Goal: Information Seeking & Learning: Learn about a topic

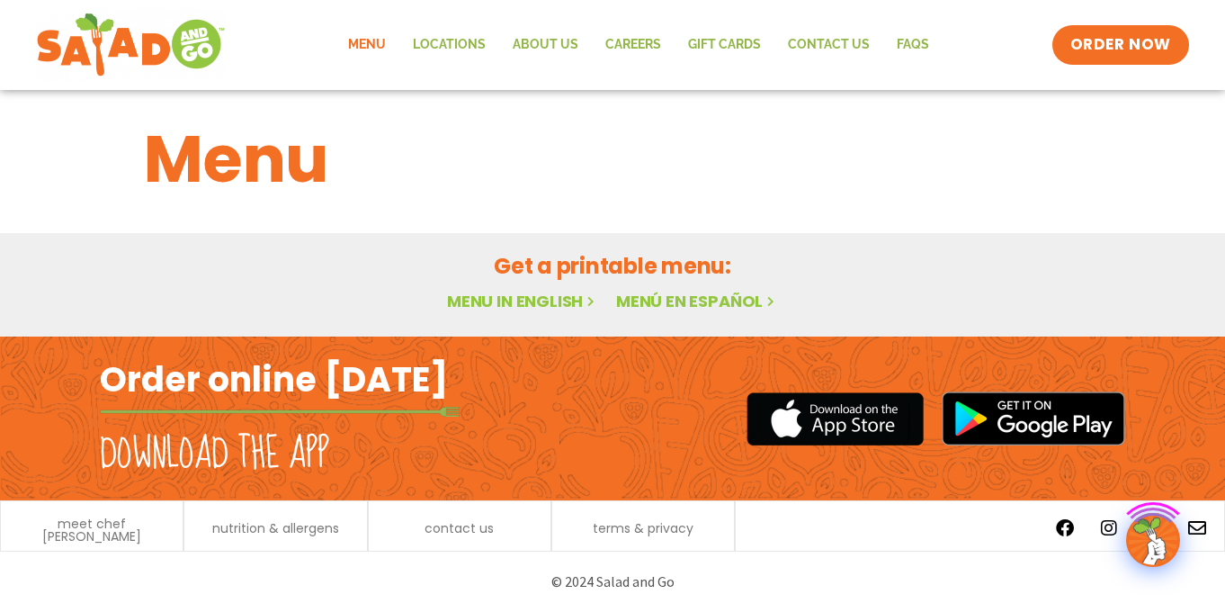
scroll to position [13, 0]
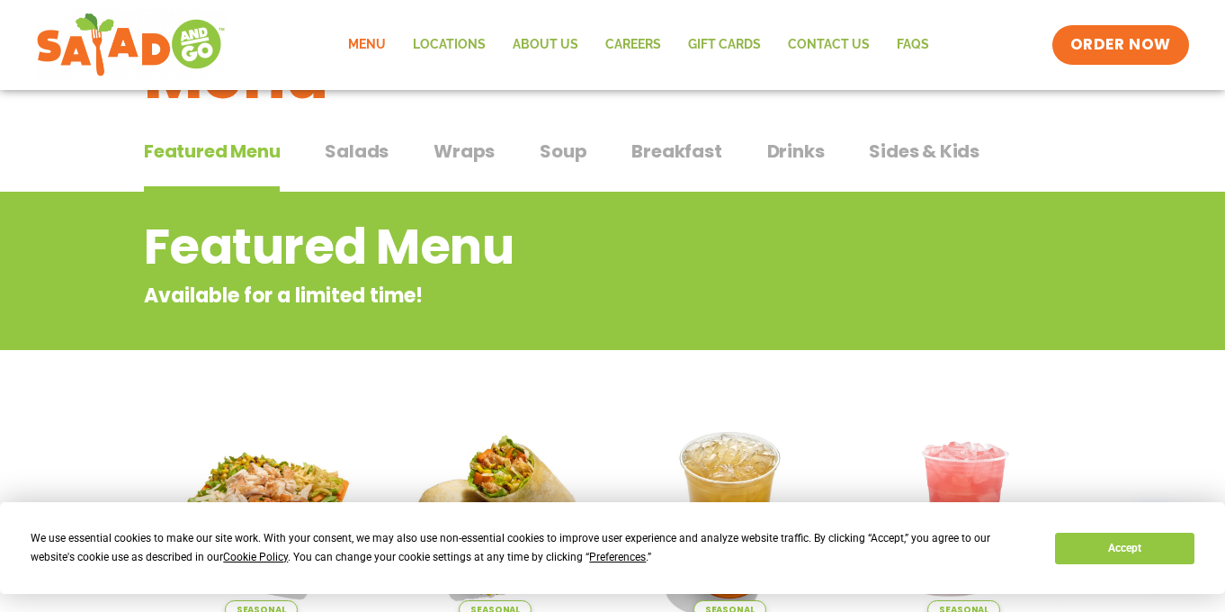
scroll to position [78, 0]
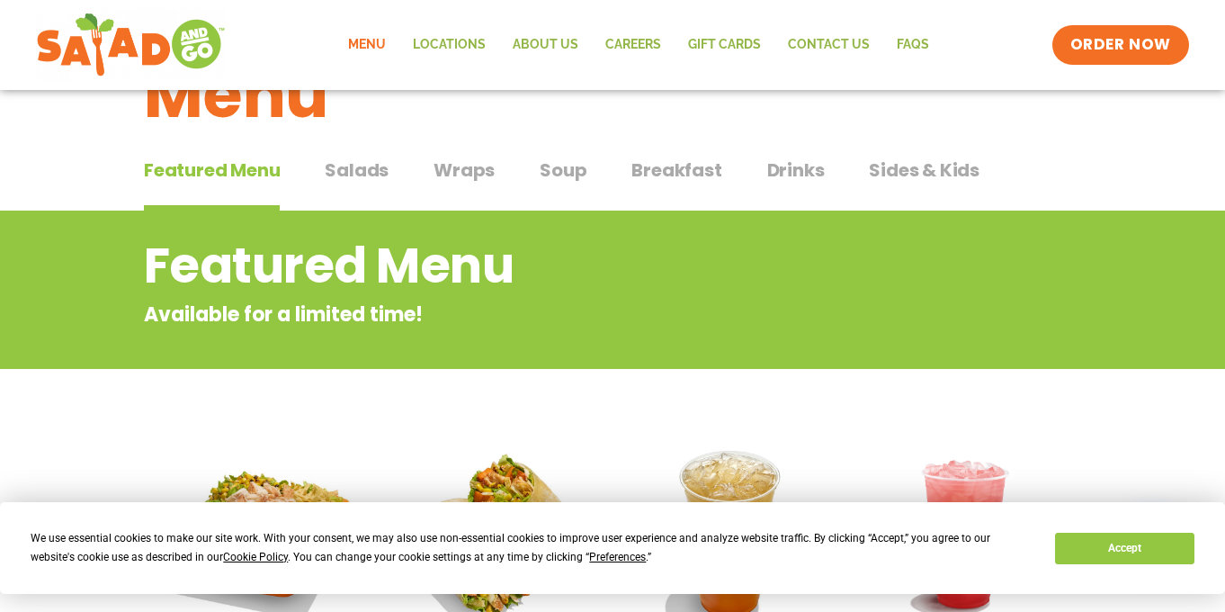
click at [353, 162] on span "Salads" at bounding box center [357, 170] width 64 height 27
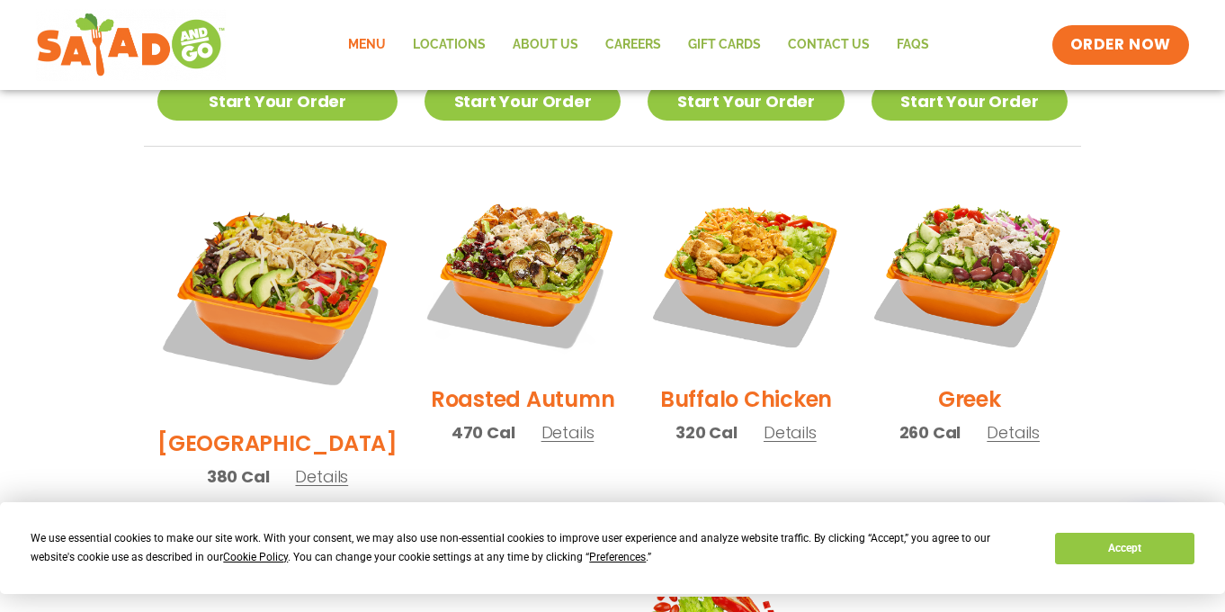
scroll to position [876, 0]
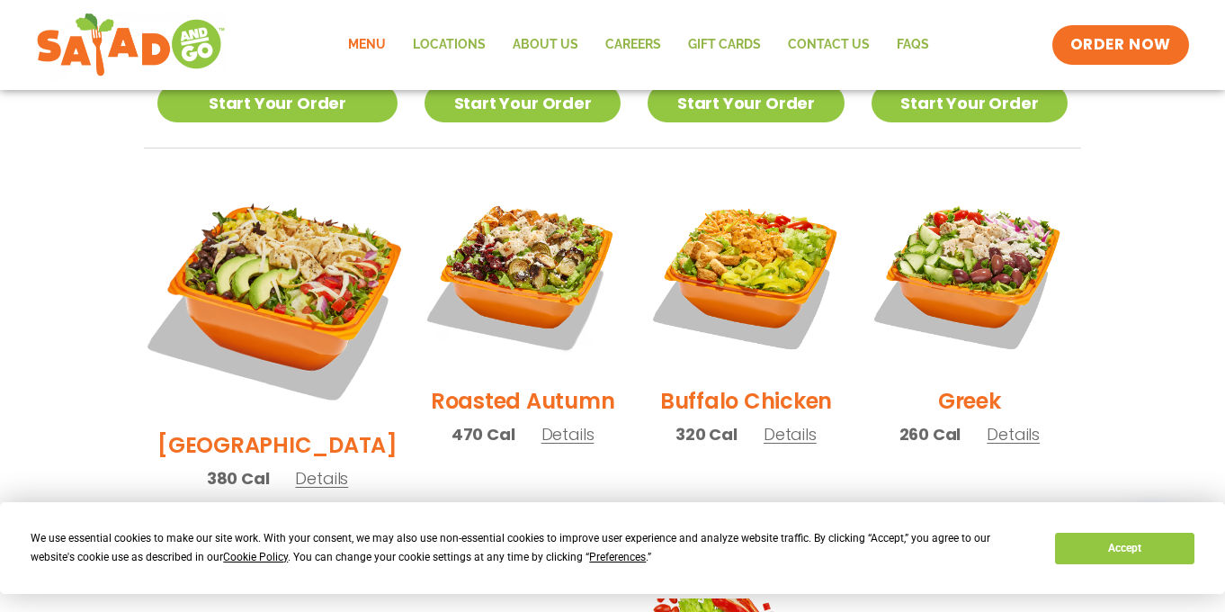
click at [279, 265] on img at bounding box center [278, 296] width 282 height 282
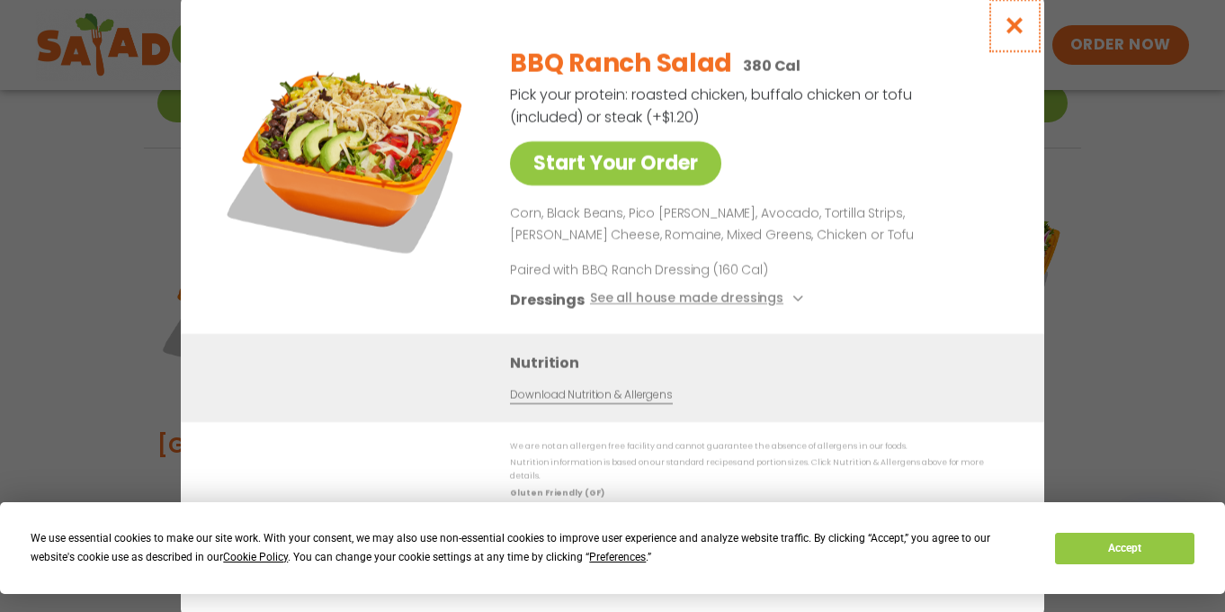
click at [1014, 34] on icon "Close modal" at bounding box center [1015, 25] width 22 height 19
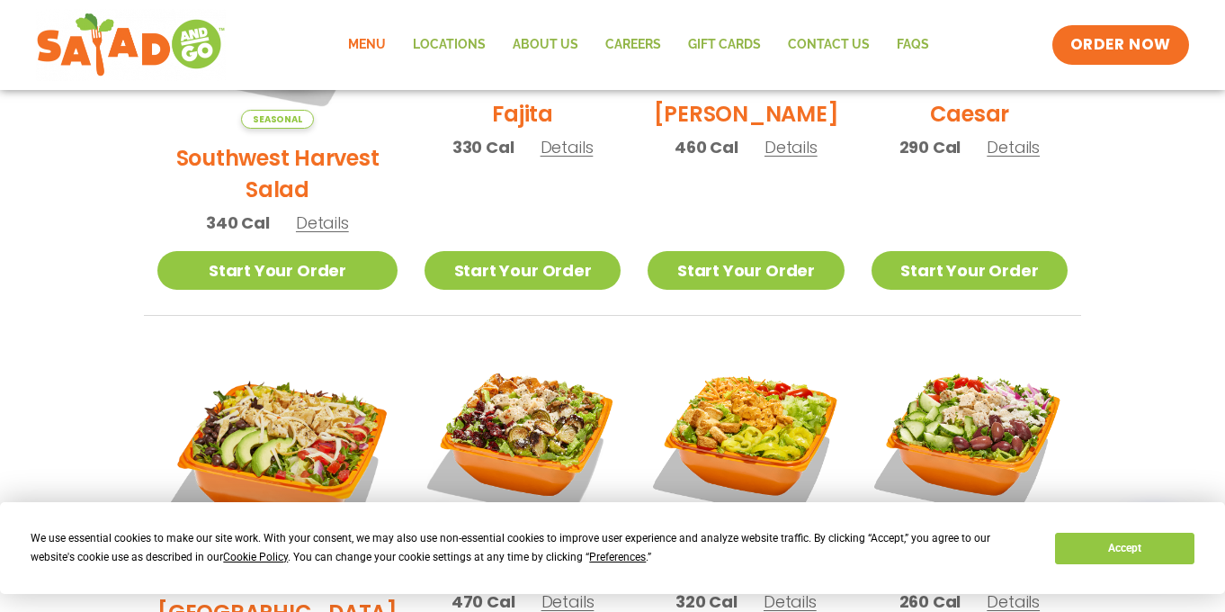
scroll to position [0, 0]
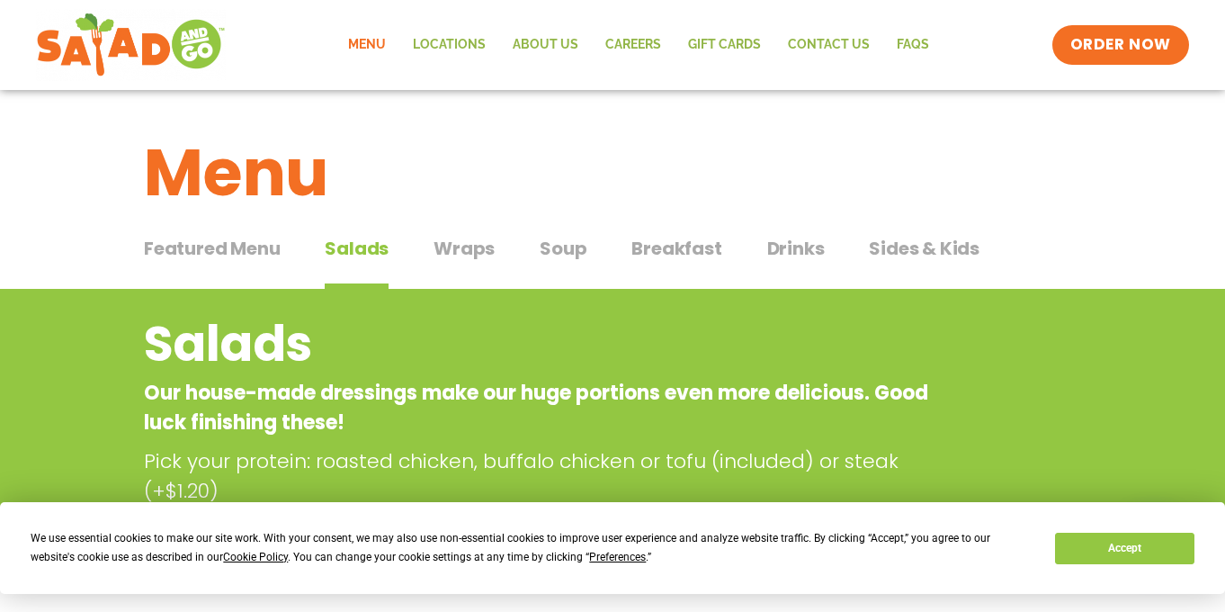
click at [799, 252] on span "Drinks" at bounding box center [796, 248] width 58 height 27
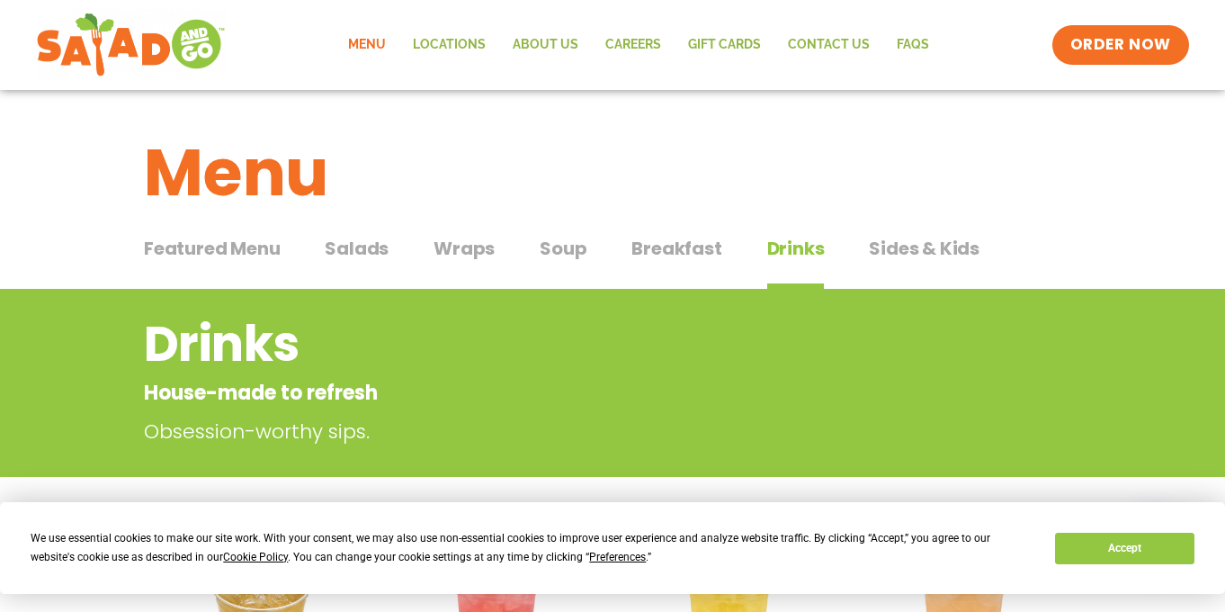
click at [466, 249] on span "Wraps" at bounding box center [464, 248] width 61 height 27
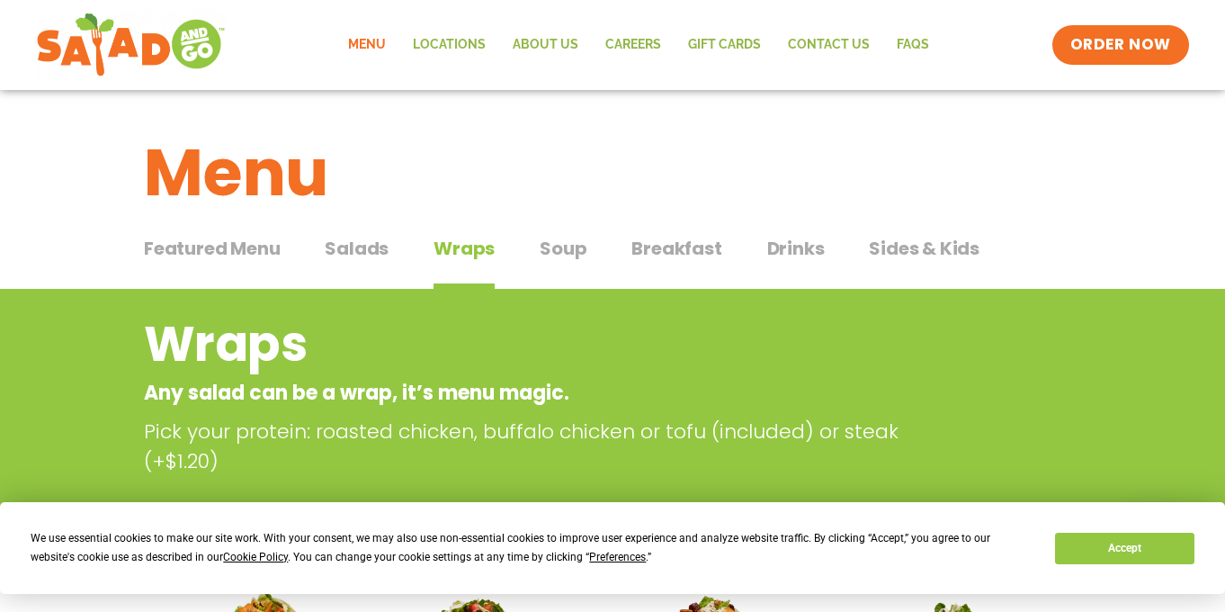
click at [565, 250] on span "Soup" at bounding box center [563, 248] width 47 height 27
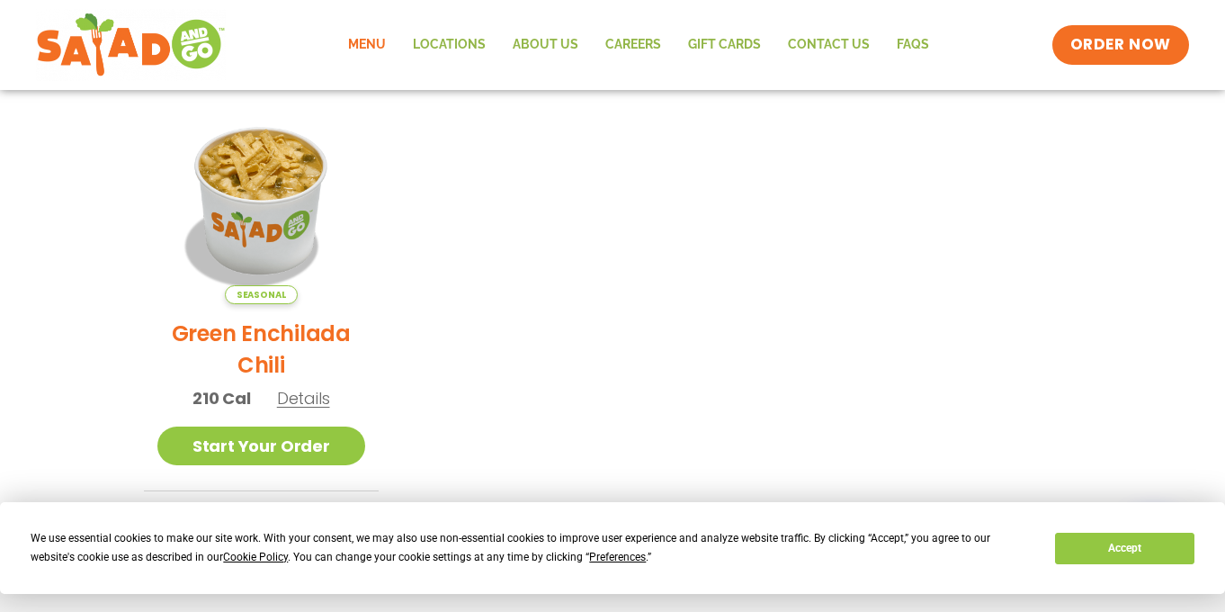
scroll to position [444, 0]
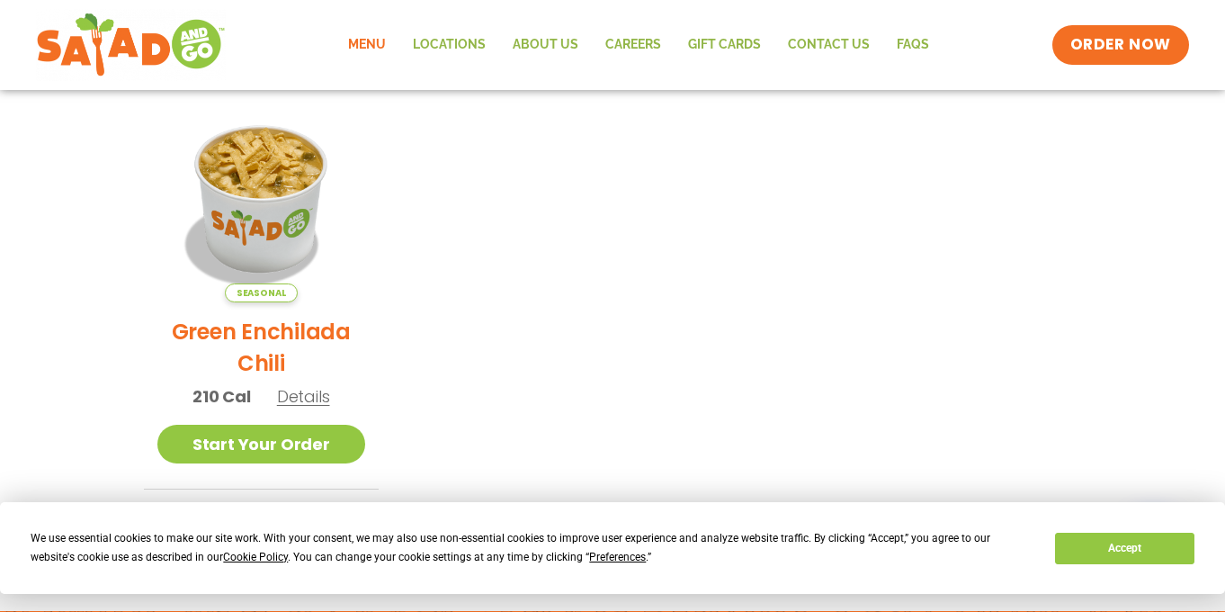
click at [265, 359] on h2 "Green Enchilada Chili" at bounding box center [261, 347] width 208 height 63
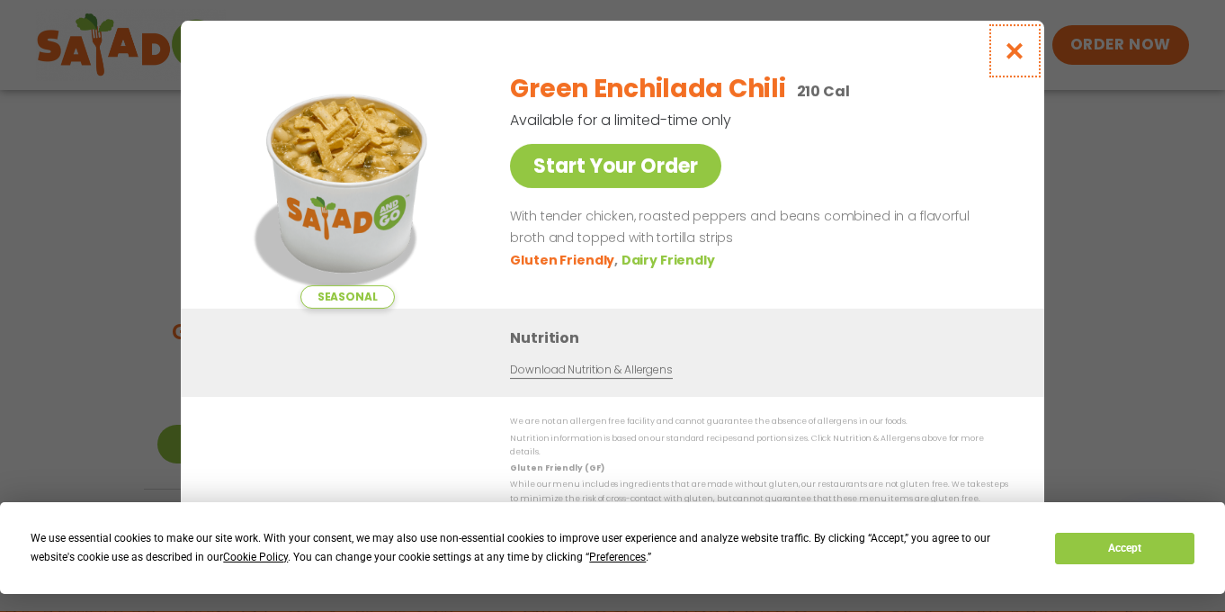
click at [1003, 60] on button "Close modal" at bounding box center [1015, 51] width 58 height 60
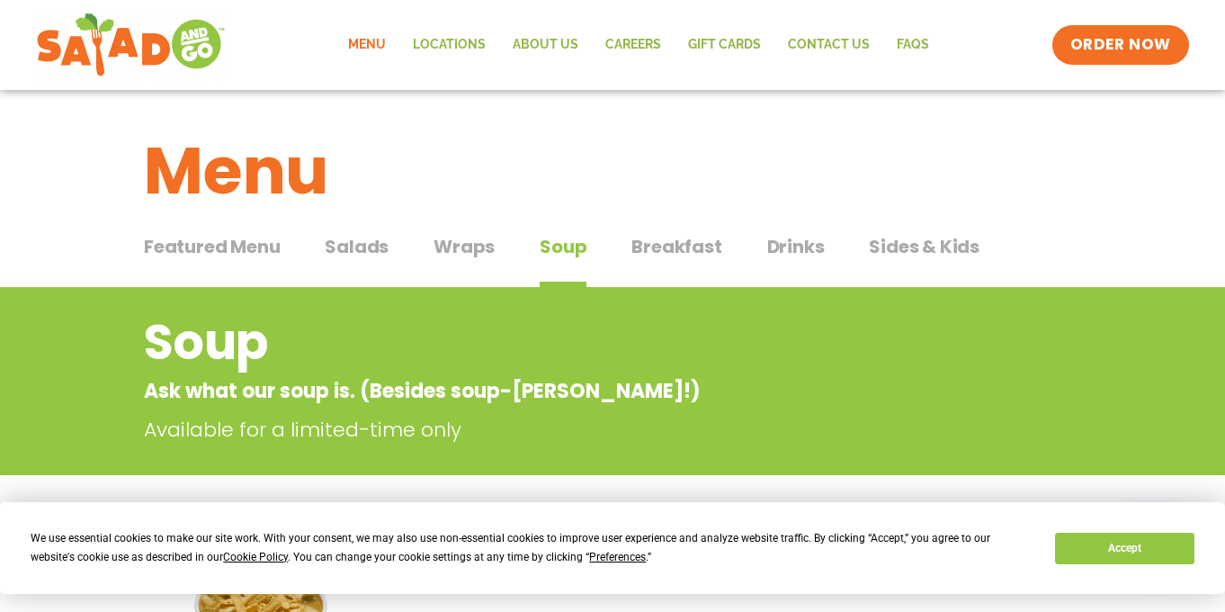
scroll to position [0, 0]
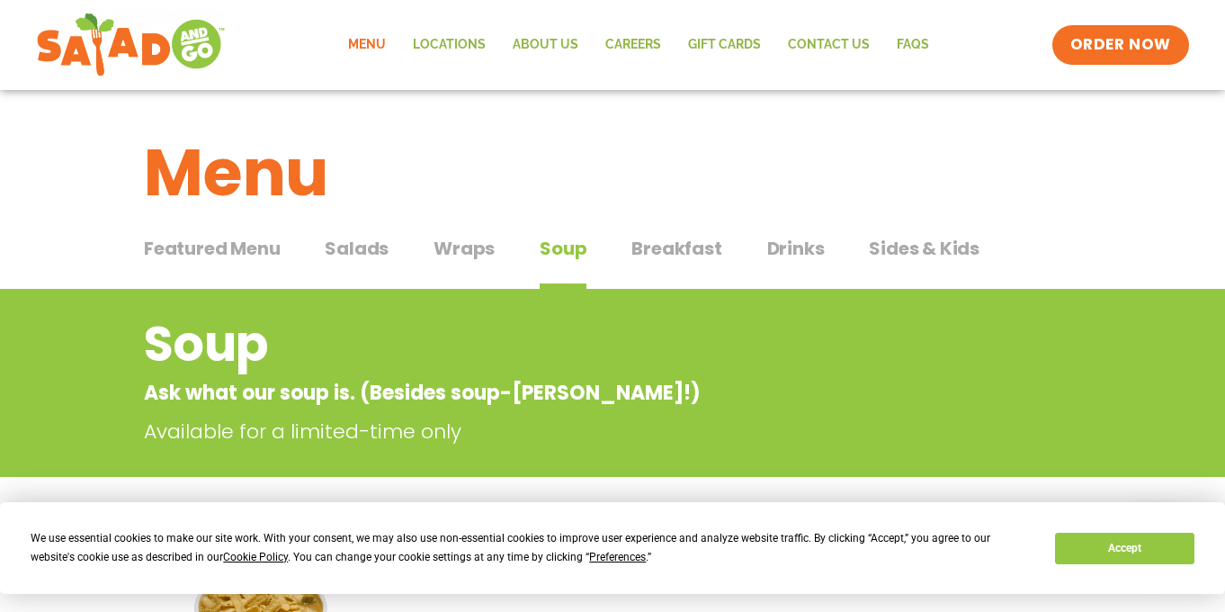
click at [784, 253] on span "Drinks" at bounding box center [796, 248] width 58 height 27
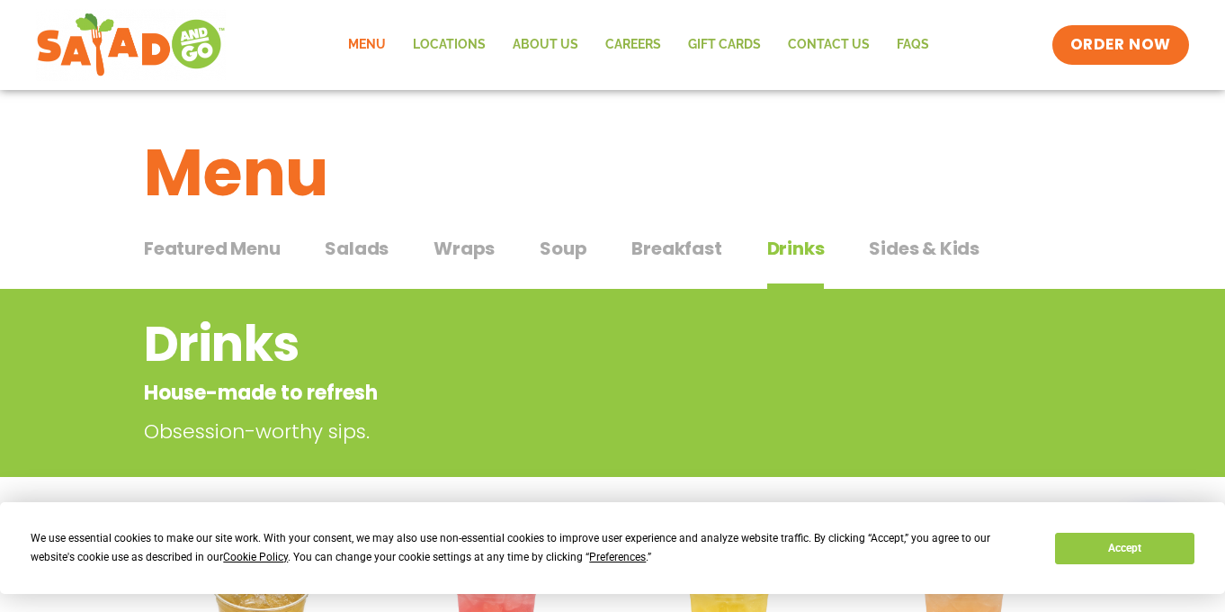
click at [660, 252] on span "Breakfast" at bounding box center [677, 248] width 90 height 27
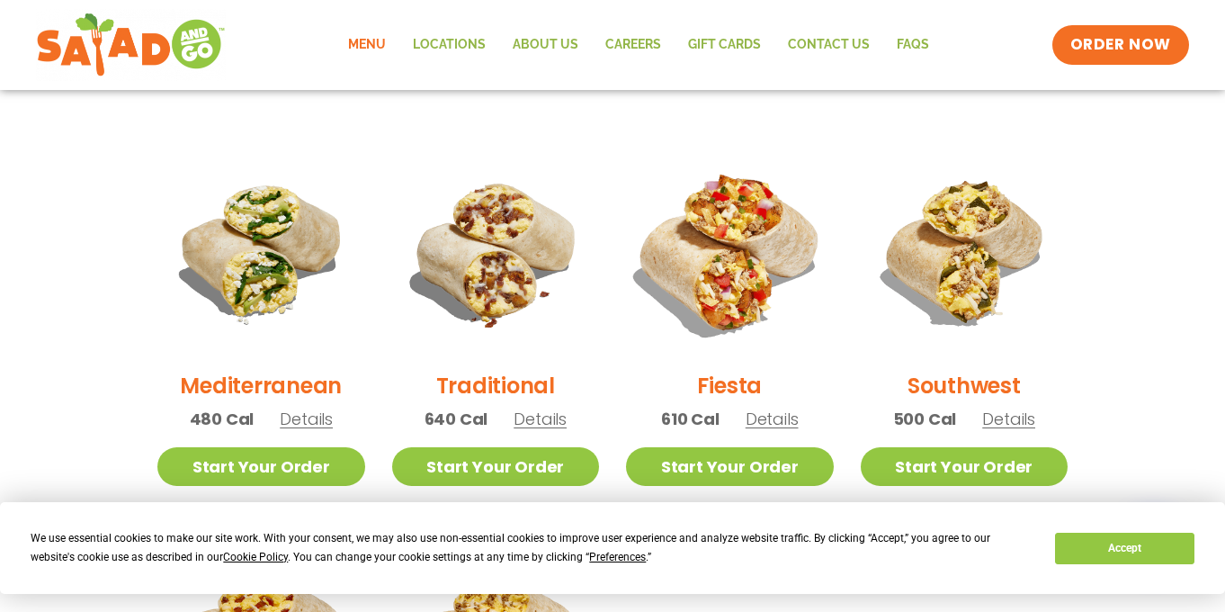
scroll to position [413, 0]
